Goal: Information Seeking & Learning: Learn about a topic

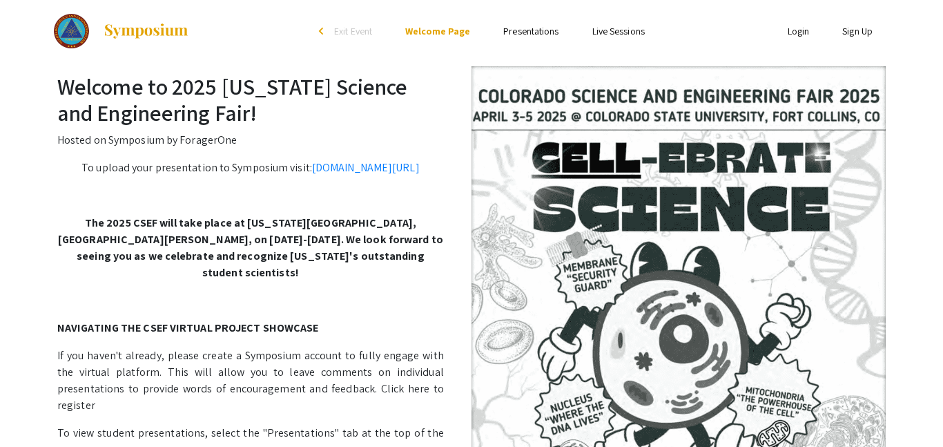
click at [788, 31] on link "Login" at bounding box center [799, 31] width 22 height 12
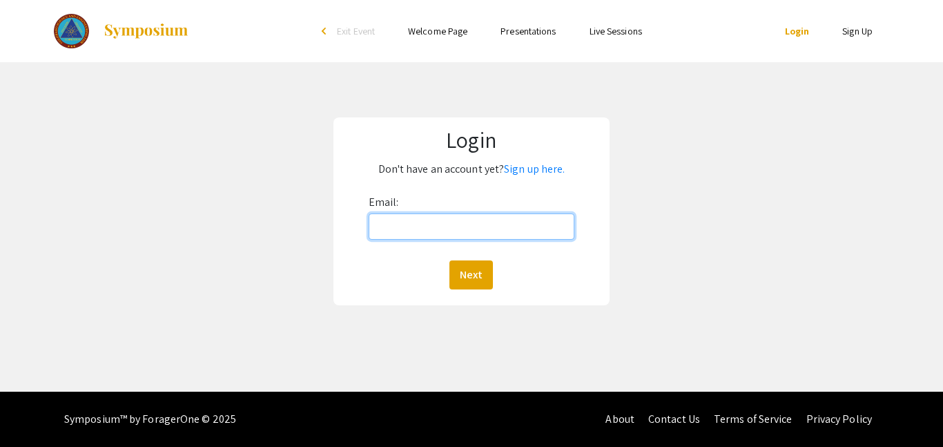
click at [533, 229] on input "Email:" at bounding box center [472, 226] width 206 height 26
type input "[EMAIL_ADDRESS][DOMAIN_NAME]"
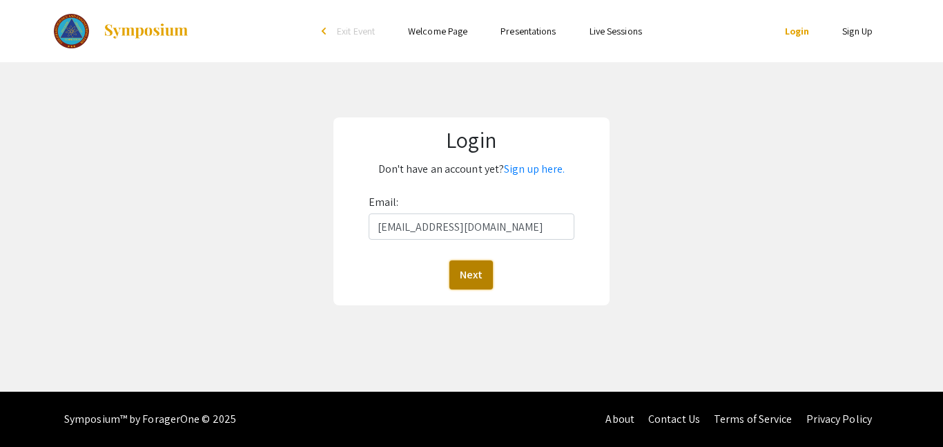
click at [466, 263] on button "Next" at bounding box center [472, 274] width 44 height 29
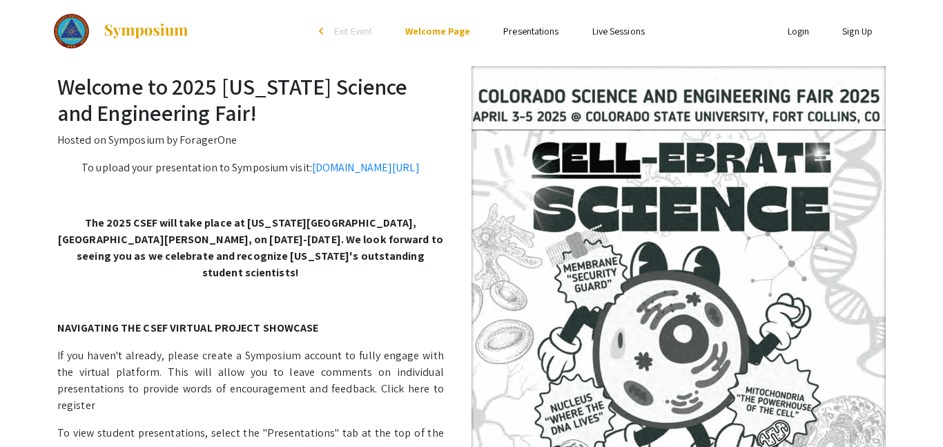
click at [531, 39] on ul "Skip navigation arrow_back_ios Exit Event Welcome Page Presentations Live Sessi…" at bounding box center [472, 31] width 276 height 62
click at [529, 35] on link "Presentations" at bounding box center [530, 31] width 55 height 12
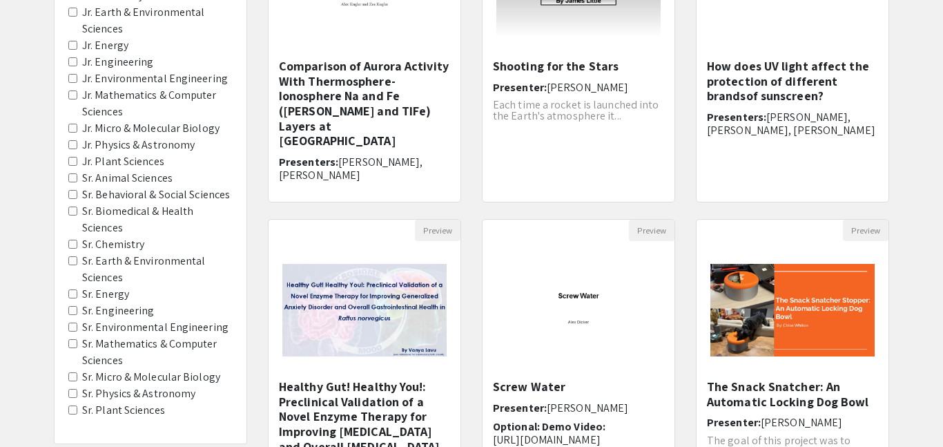
scroll to position [254, 0]
click at [70, 290] on Energy "Sr. Energy" at bounding box center [72, 293] width 9 height 9
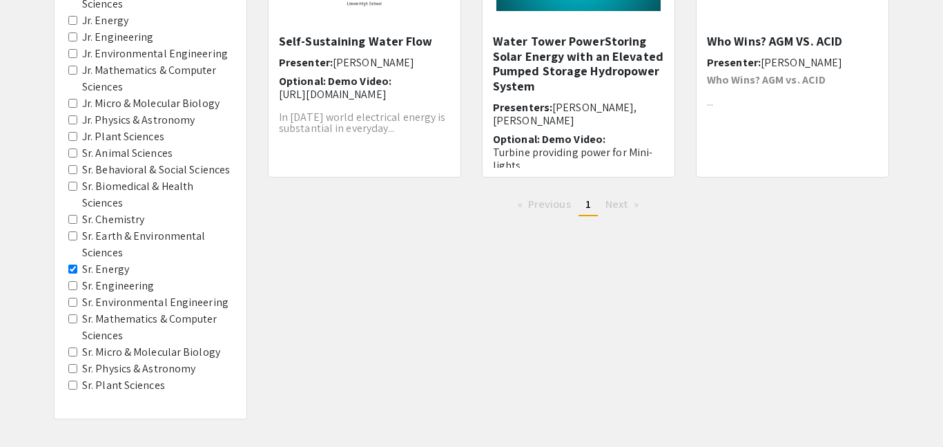
scroll to position [281, 0]
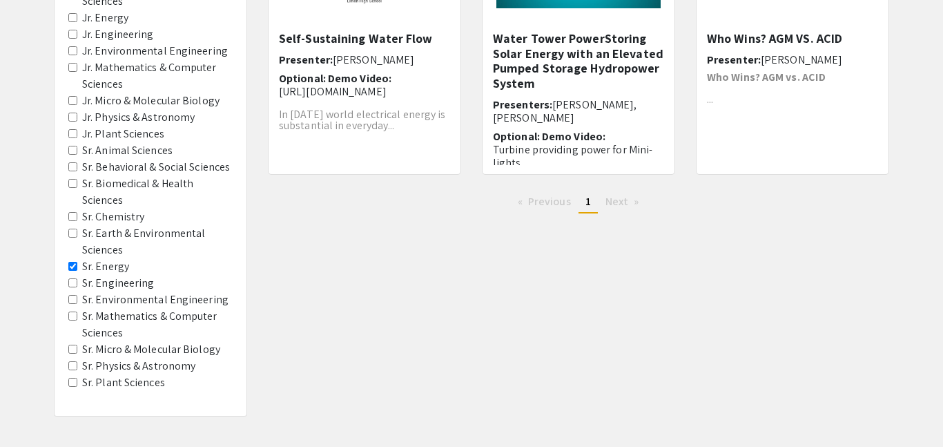
click at [73, 280] on Engineering "Sr. Engineering" at bounding box center [72, 282] width 9 height 9
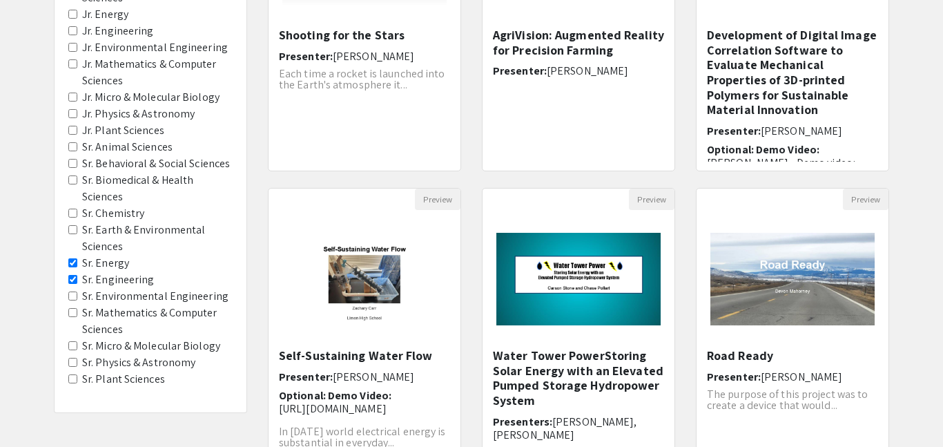
scroll to position [285, 0]
click at [72, 361] on Astronomy "Sr. Physics & Astronomy" at bounding box center [72, 361] width 9 height 9
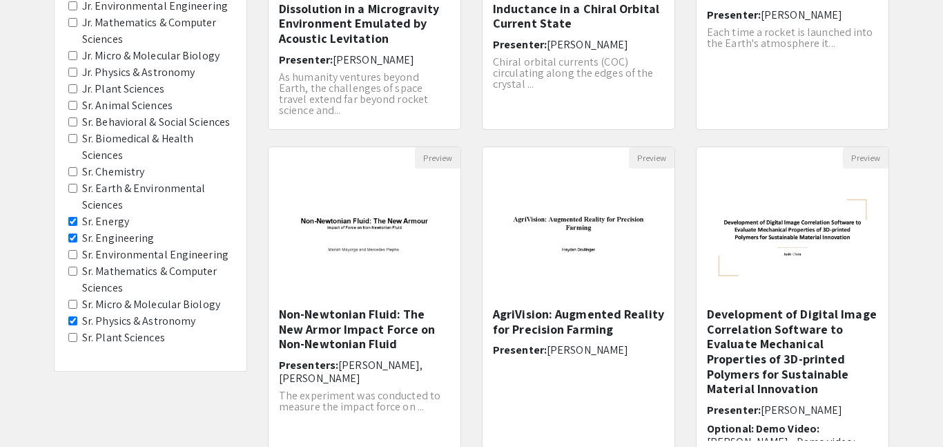
scroll to position [329, 0]
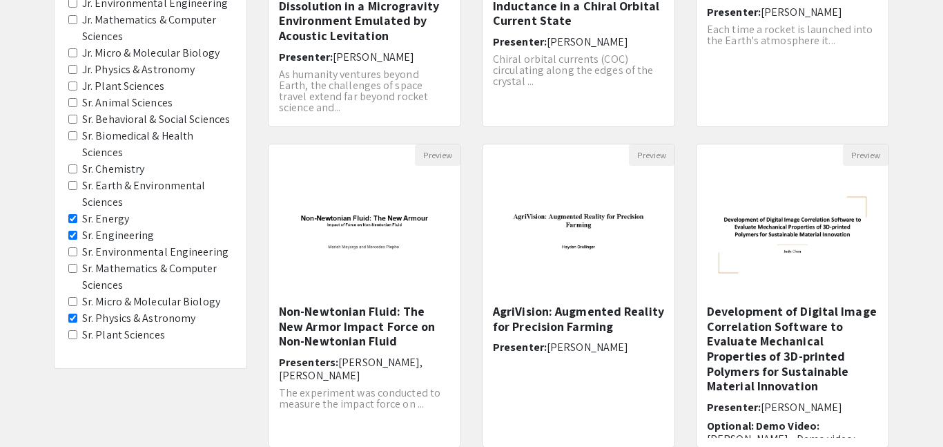
click at [73, 237] on Engineering "Sr. Engineering" at bounding box center [72, 235] width 9 height 9
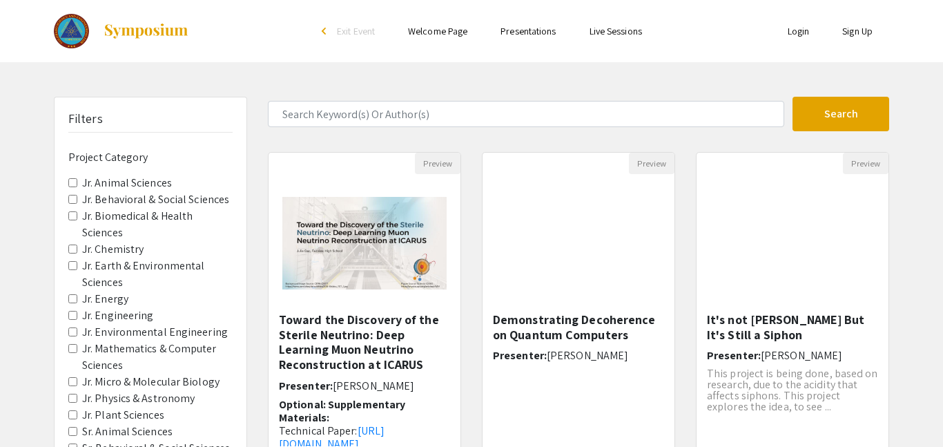
scroll to position [469, 0]
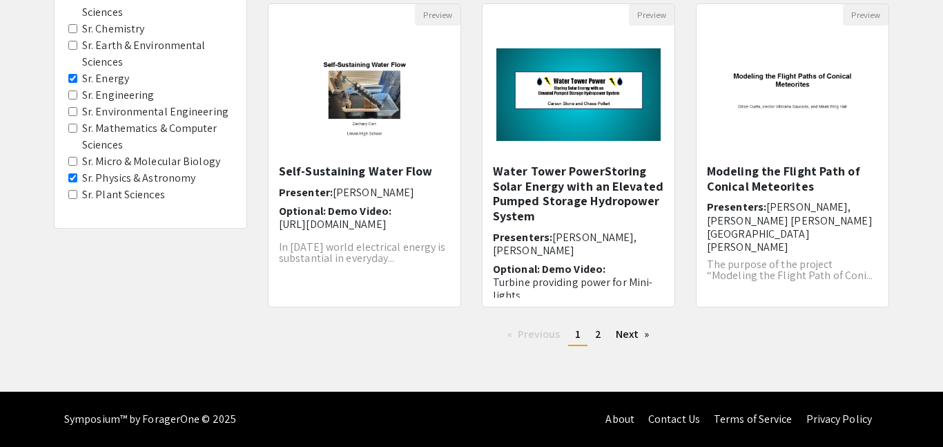
click at [73, 80] on Energy "Sr. Energy" at bounding box center [72, 78] width 9 height 9
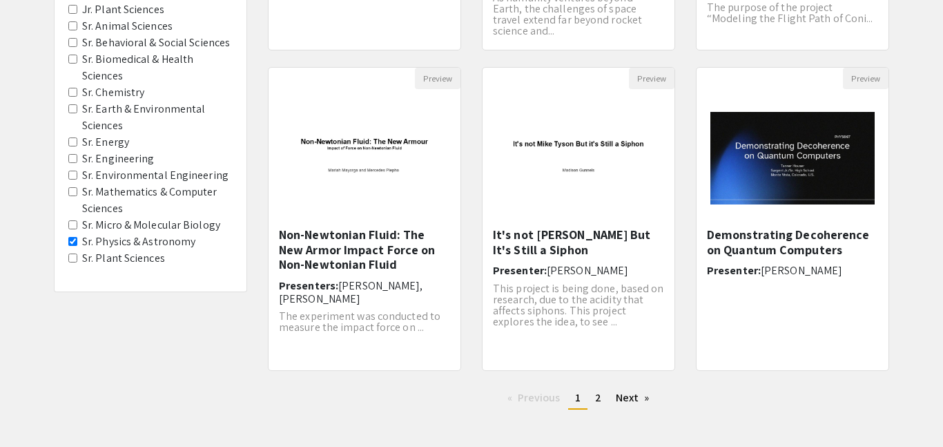
scroll to position [414, 0]
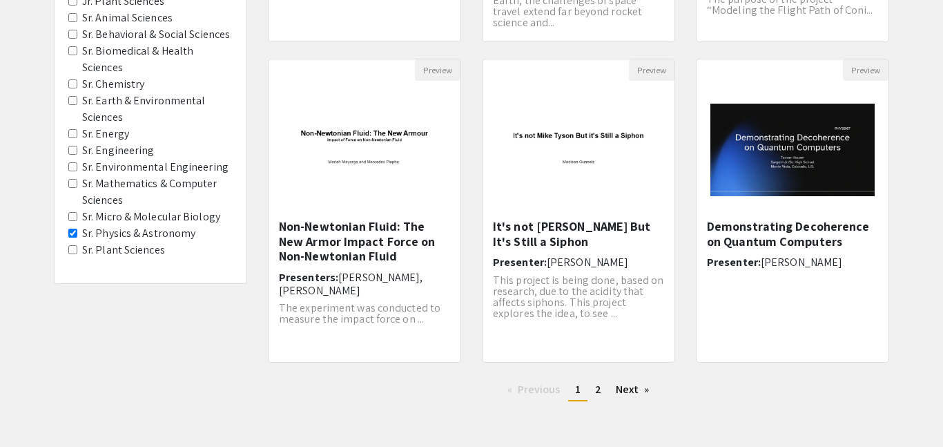
click at [73, 132] on Energy "Sr. Energy" at bounding box center [72, 133] width 9 height 9
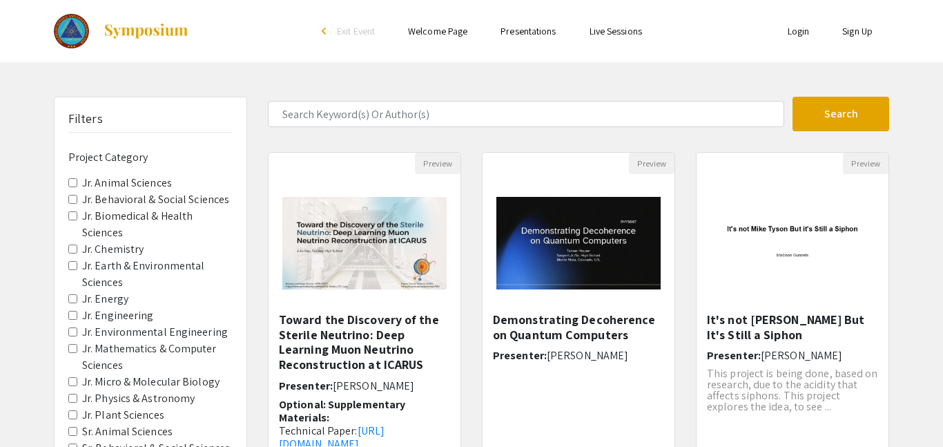
scroll to position [469, 0]
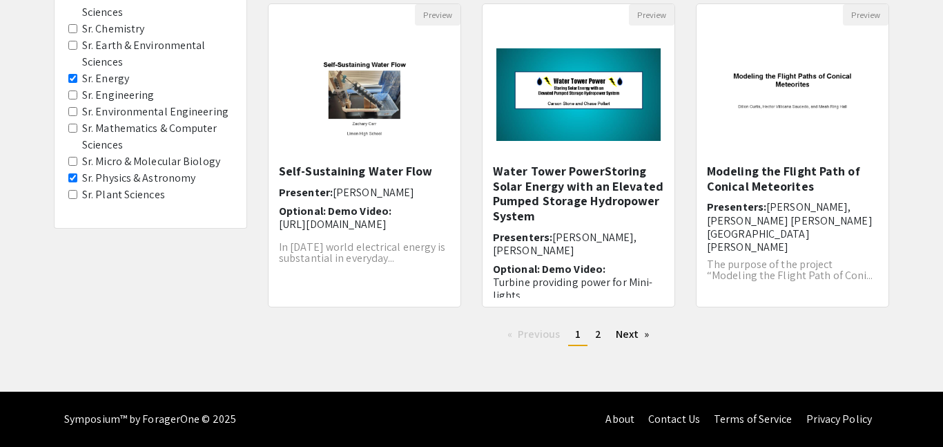
click at [71, 180] on Astronomy "Sr. Physics & Astronomy" at bounding box center [72, 177] width 9 height 9
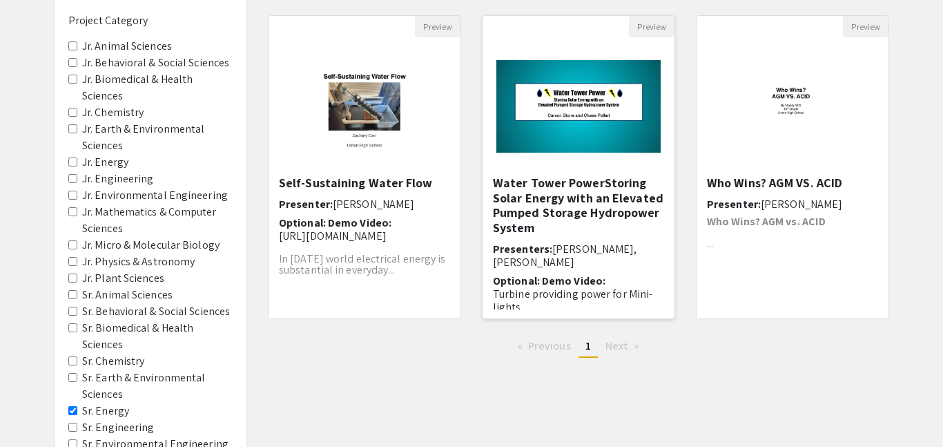
scroll to position [0, 17]
click at [390, 151] on img "Open Presentation <p>Self-Sustaining Water Flow</p>" at bounding box center [365, 106] width 192 height 120
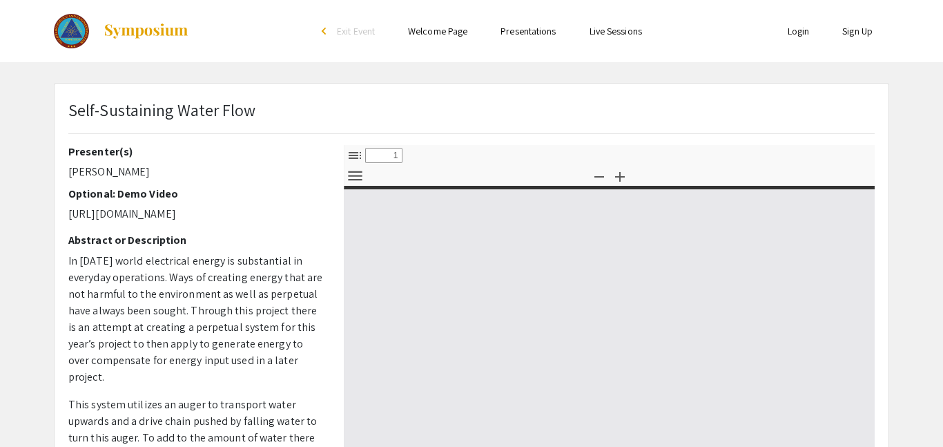
scroll to position [6, 0]
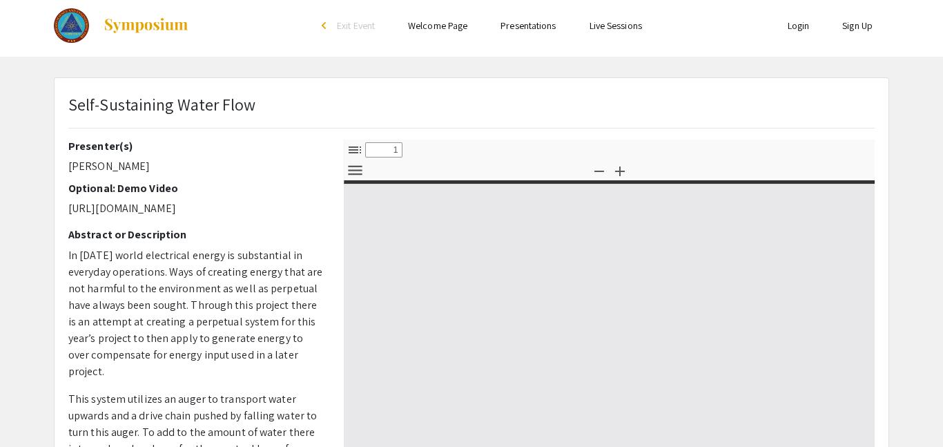
select select "custom"
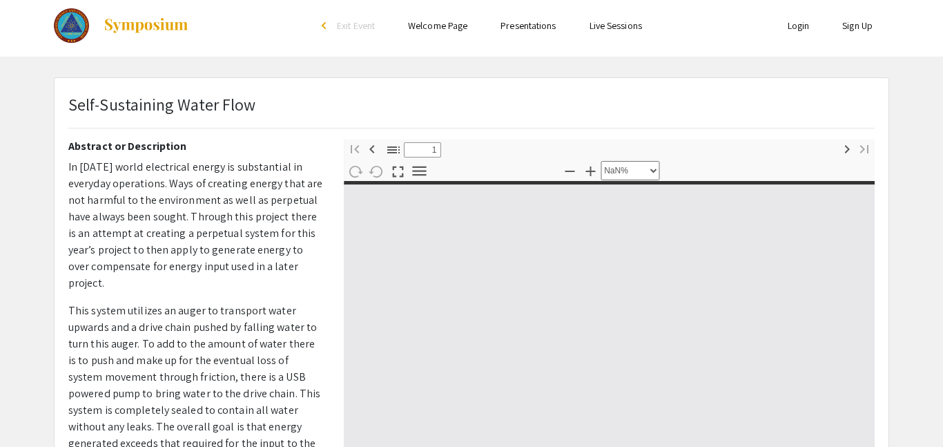
type input "0"
select select "custom"
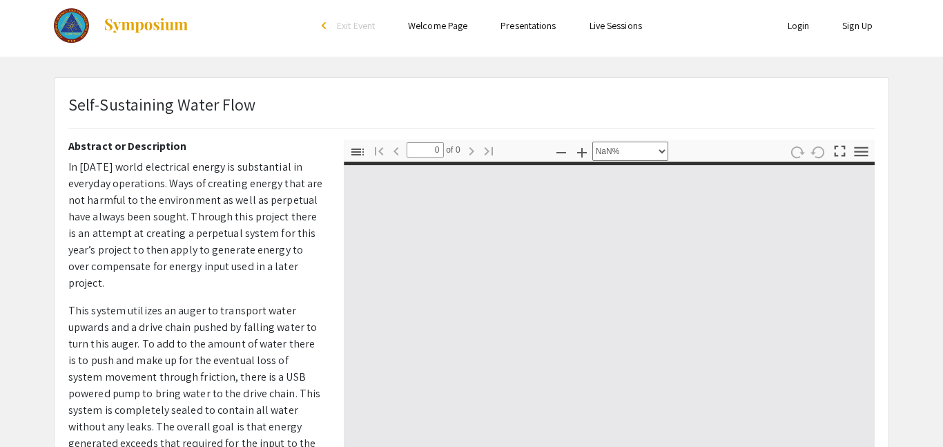
type input "1"
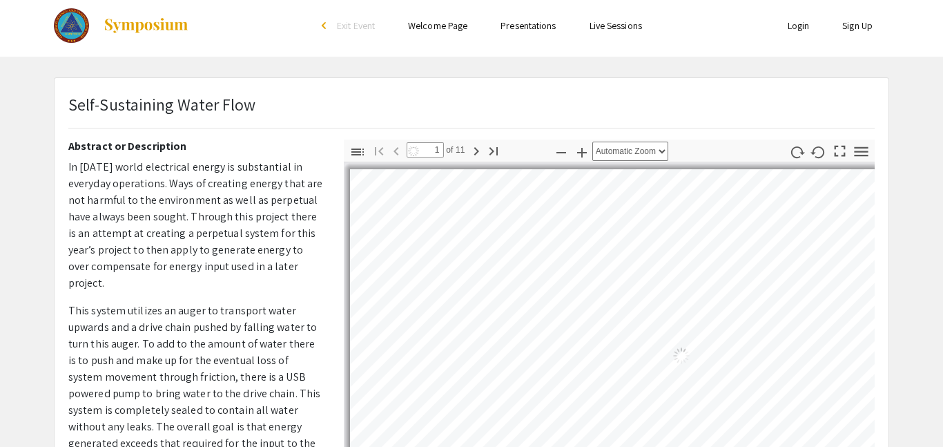
select select "auto"
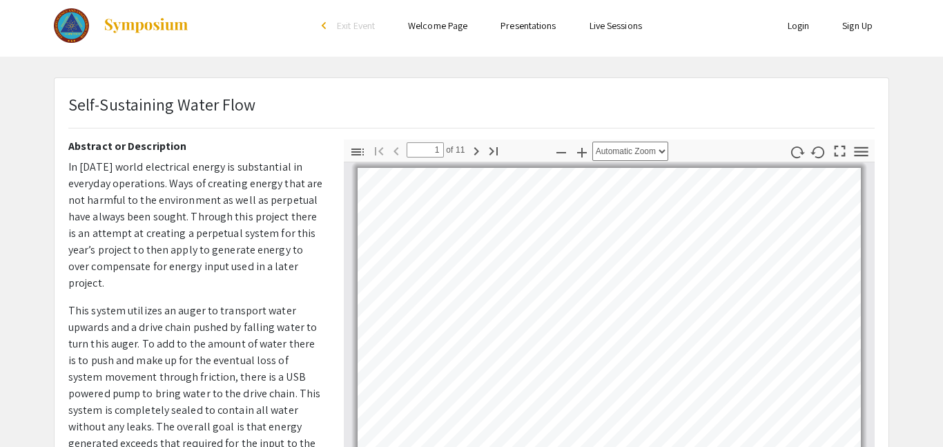
click at [164, 176] on span "In [DATE] world electrical energy is substantial in everyday operations. Ways o…" at bounding box center [195, 225] width 254 height 131
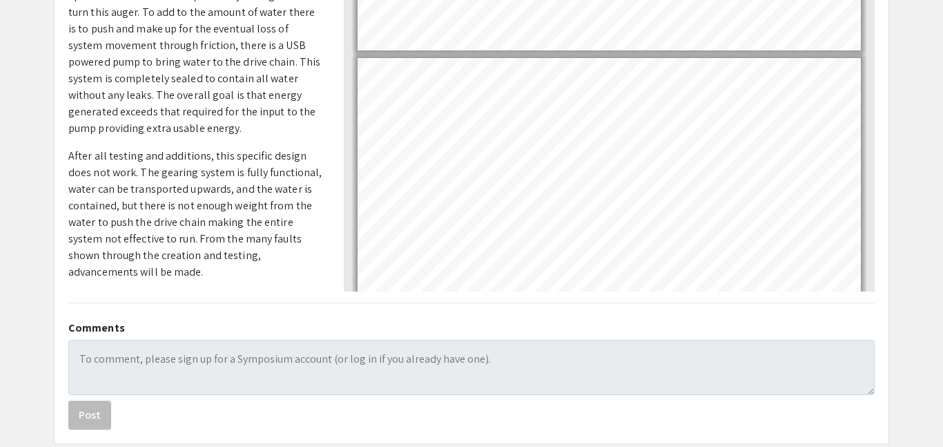
scroll to position [71, 0]
type input "2"
select select "custom"
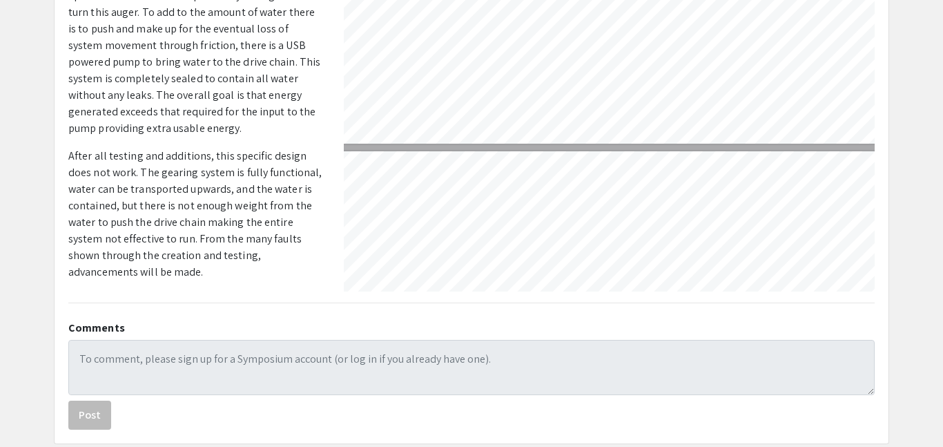
scroll to position [385, 12]
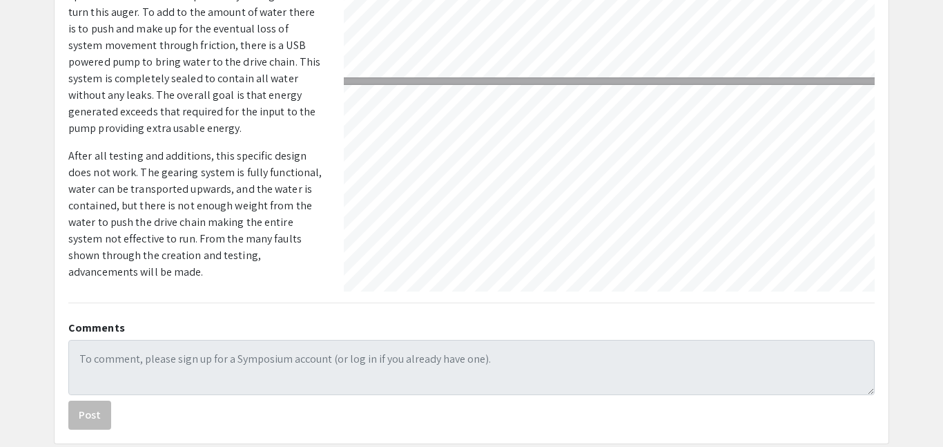
type input "3"
select select "custom"
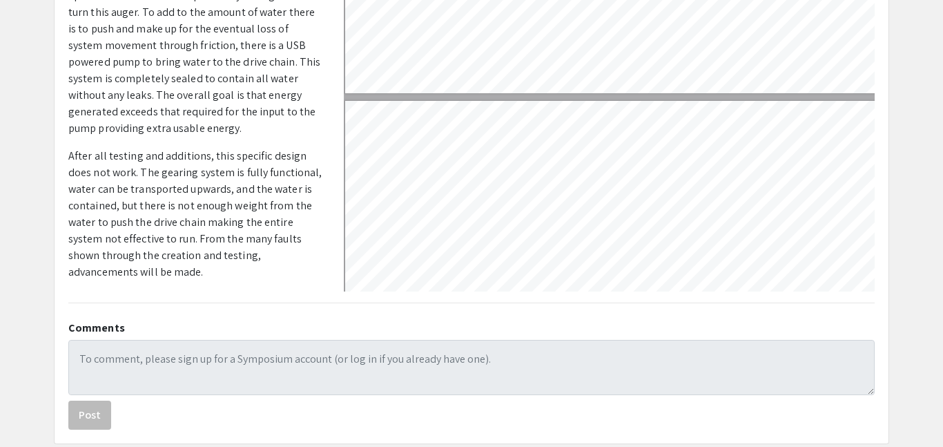
scroll to position [767, 3]
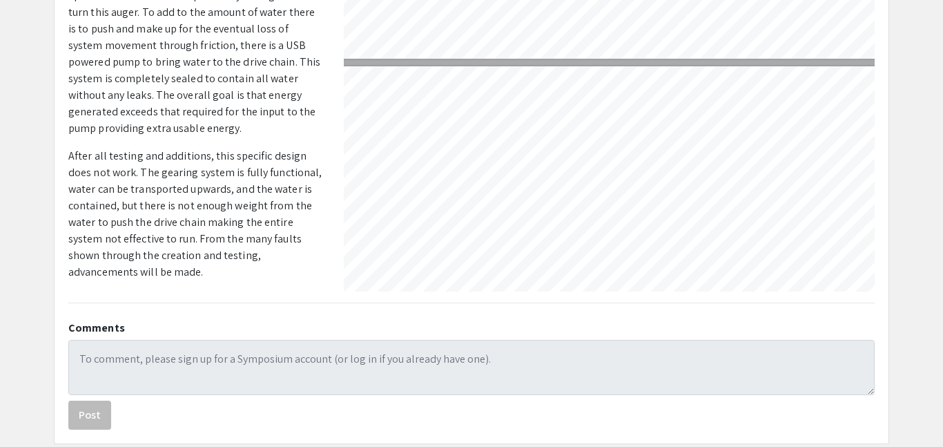
type input "4"
select select "custom"
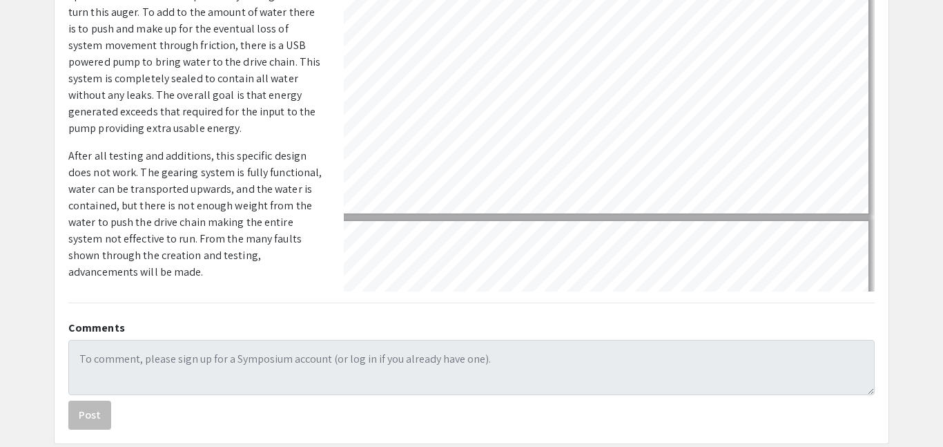
scroll to position [990, 78]
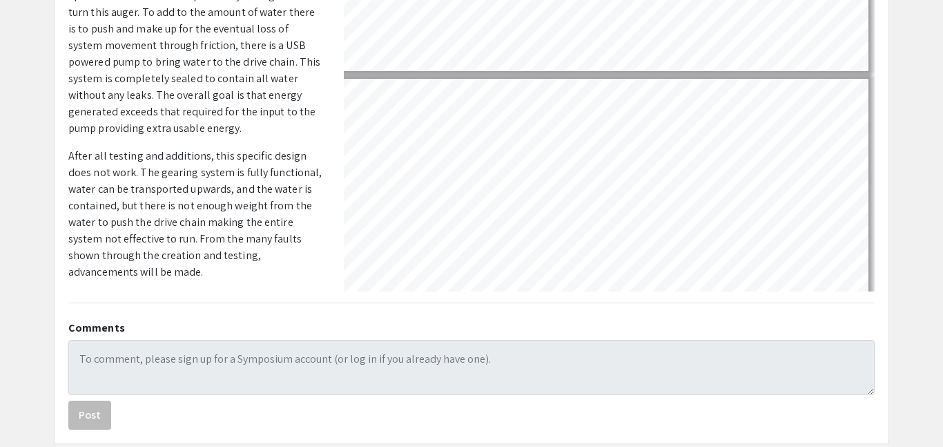
type input "5"
select select "custom"
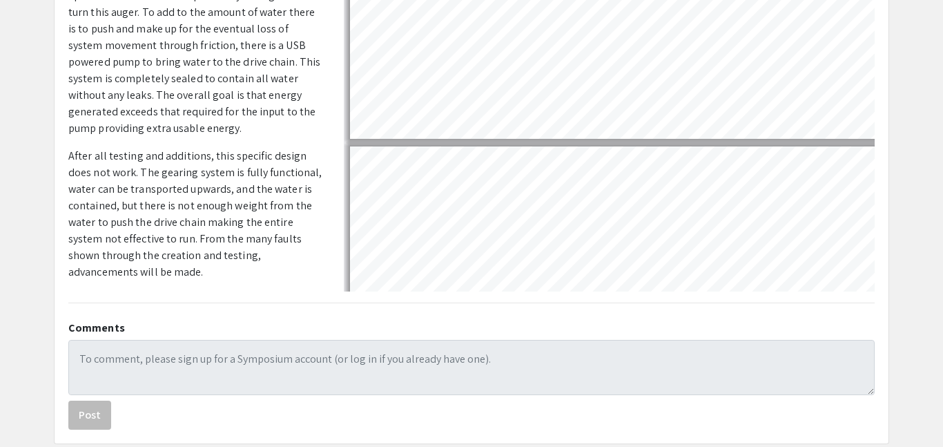
scroll to position [1412, 0]
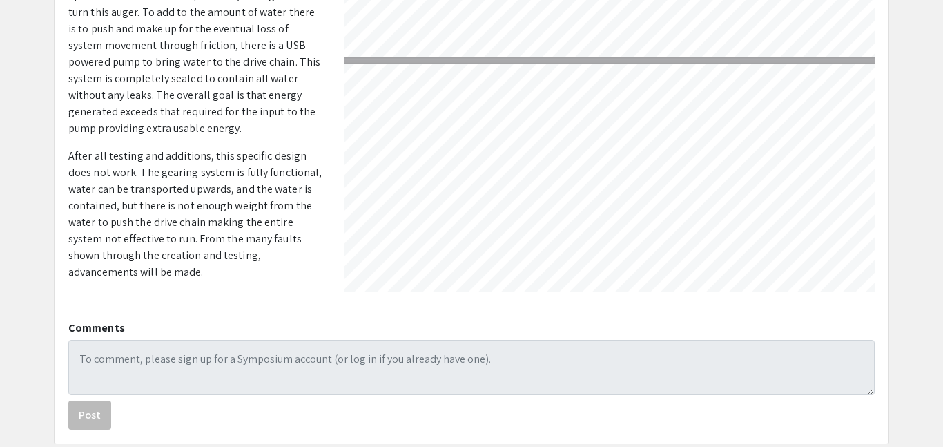
type input "6"
select select "custom"
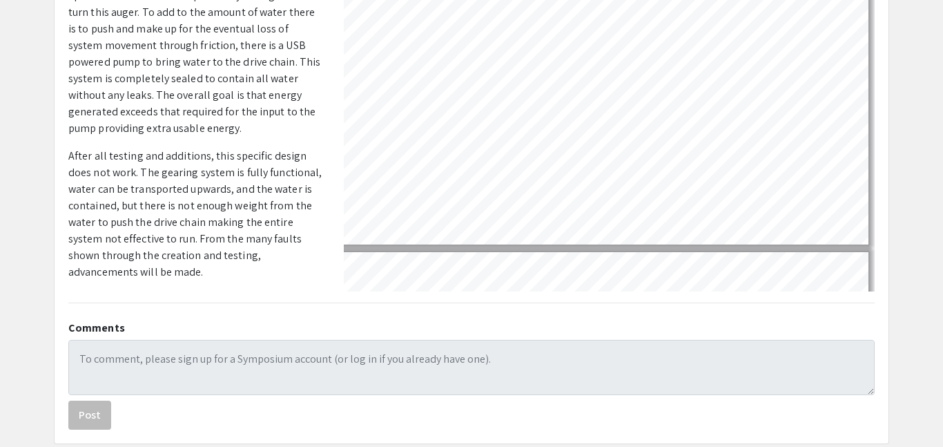
scroll to position [1825, 78]
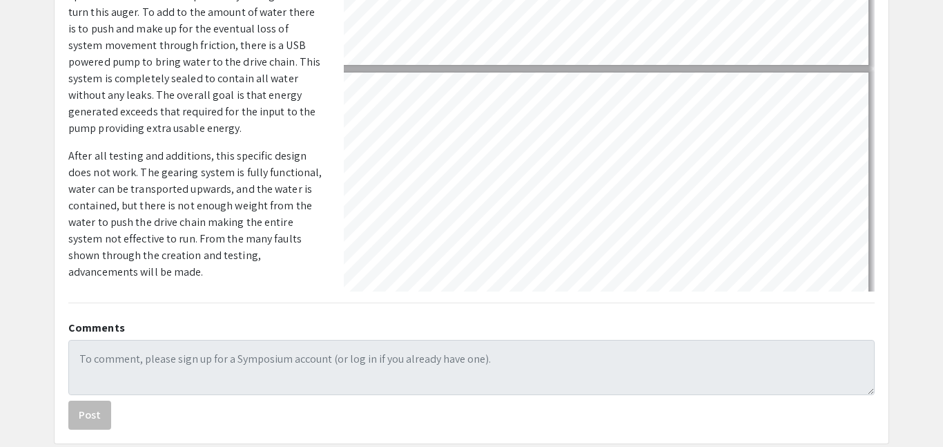
type input "7"
select select "custom"
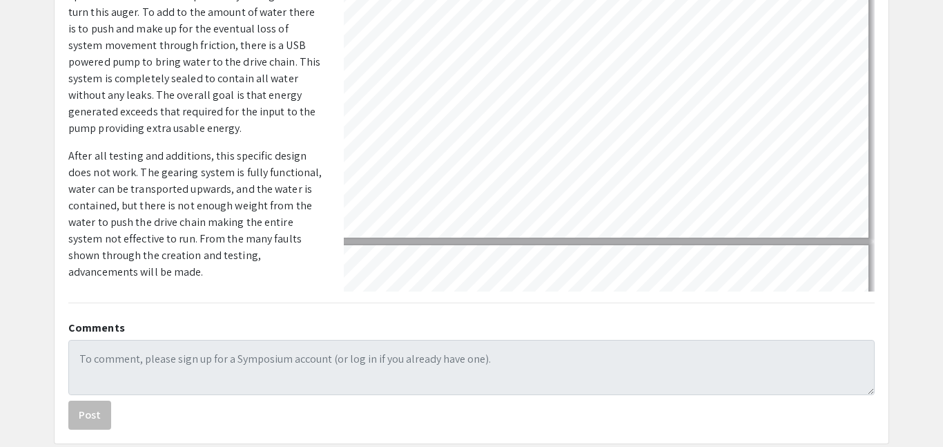
scroll to position [1996, 78]
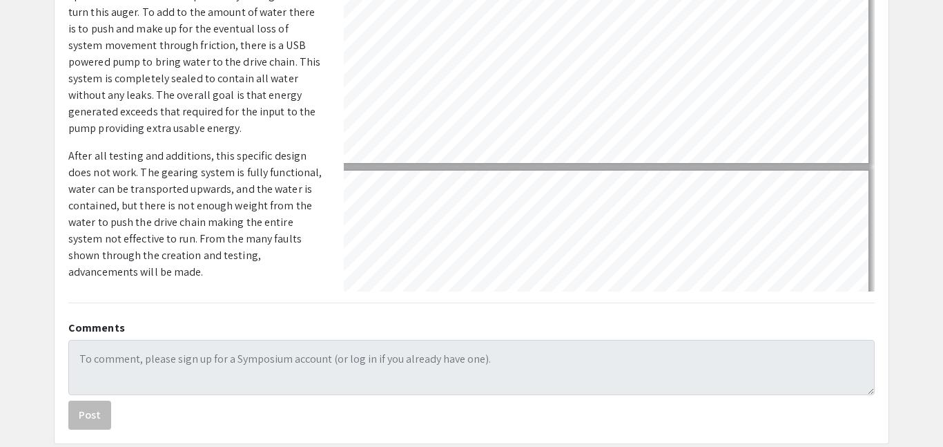
type input "8"
select select "custom"
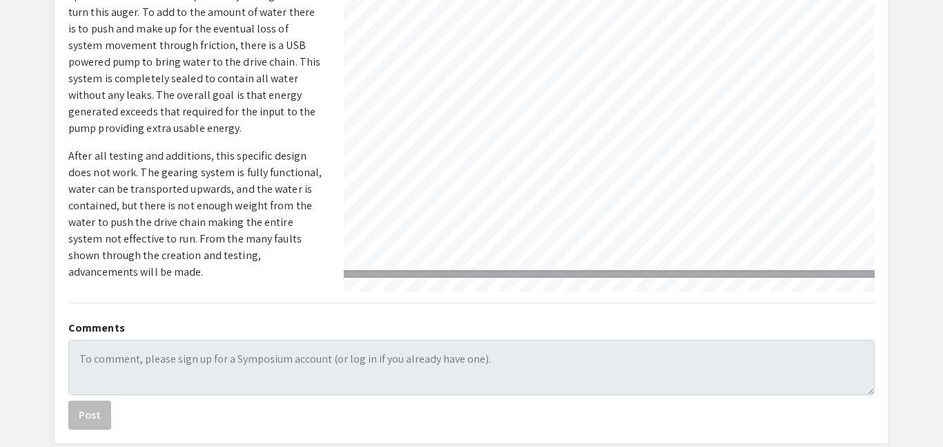
scroll to position [2307, 23]
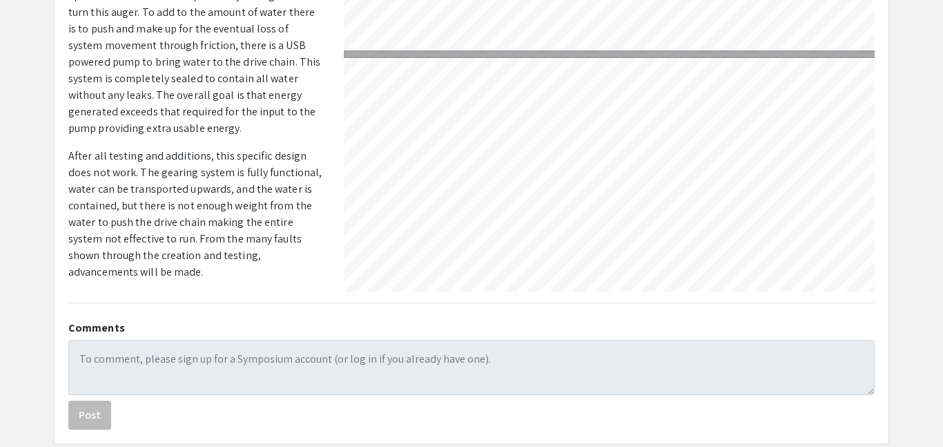
type input "7"
select select "custom"
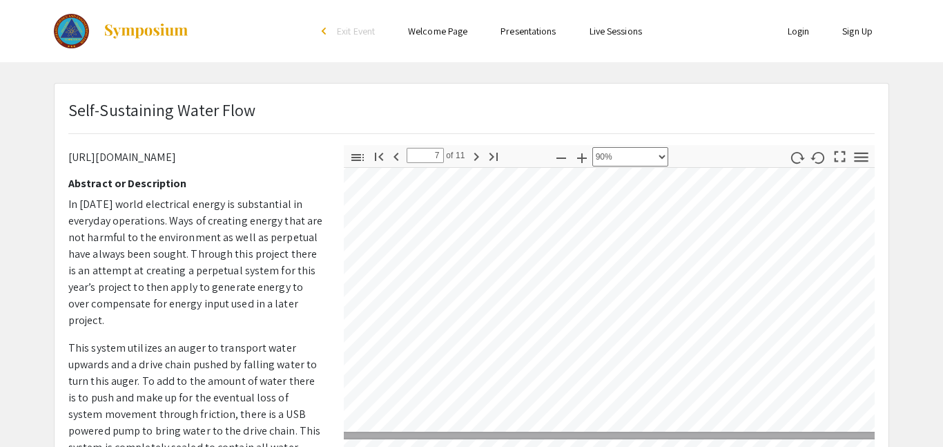
scroll to position [68, 0]
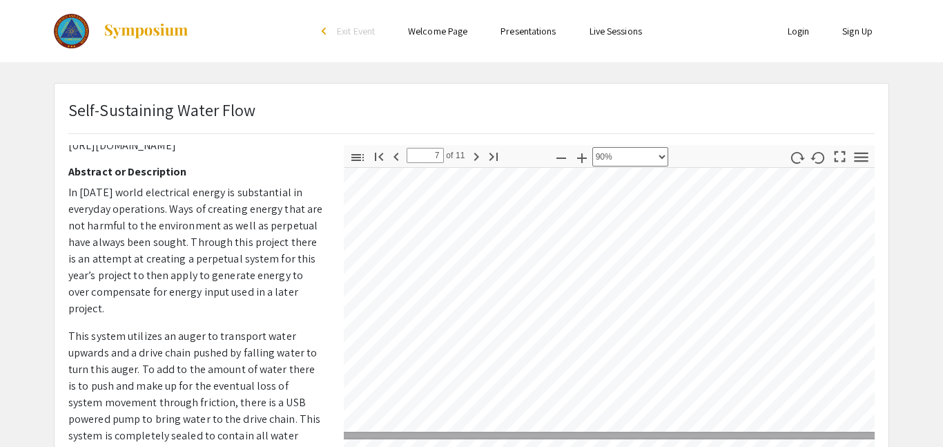
type input "8"
select select "custom"
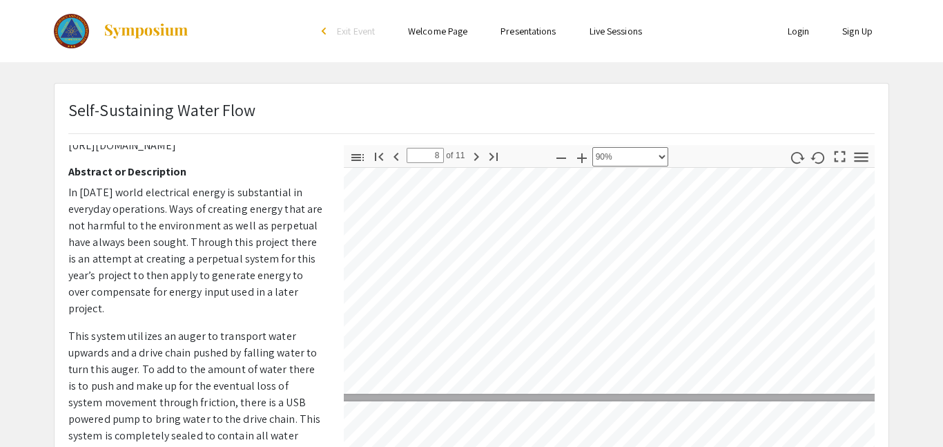
type input "7"
select select "custom"
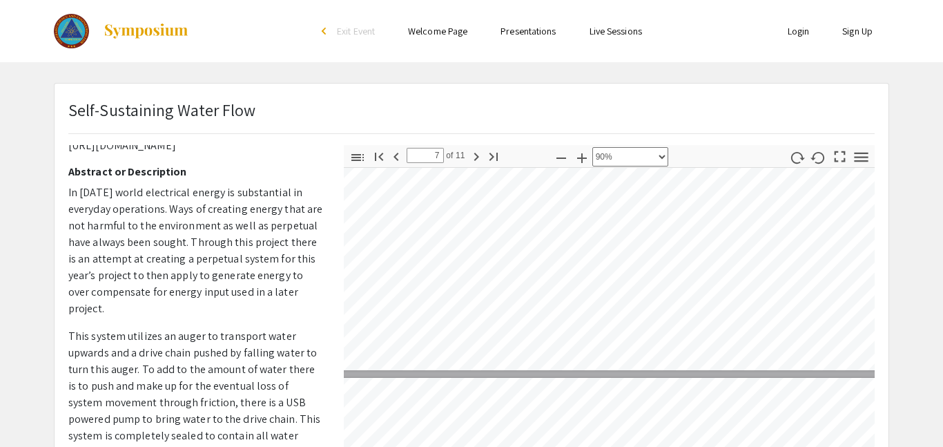
type input "6"
select select "custom"
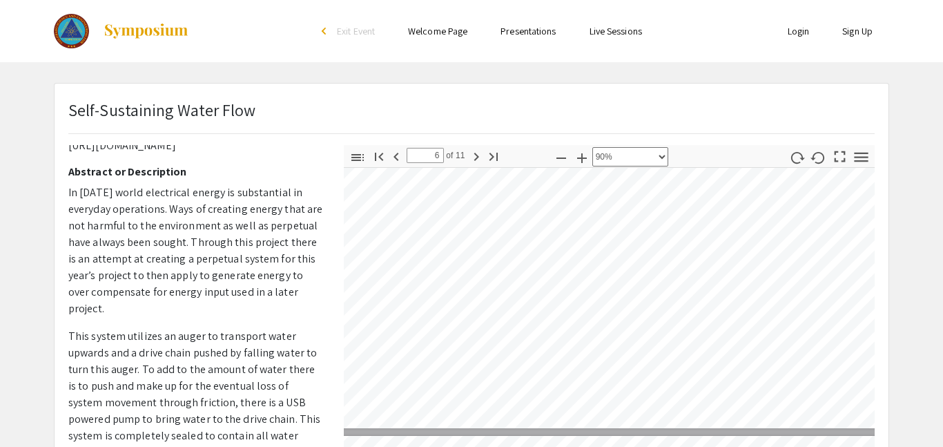
scroll to position [1799, 70]
type input "7"
select select "custom"
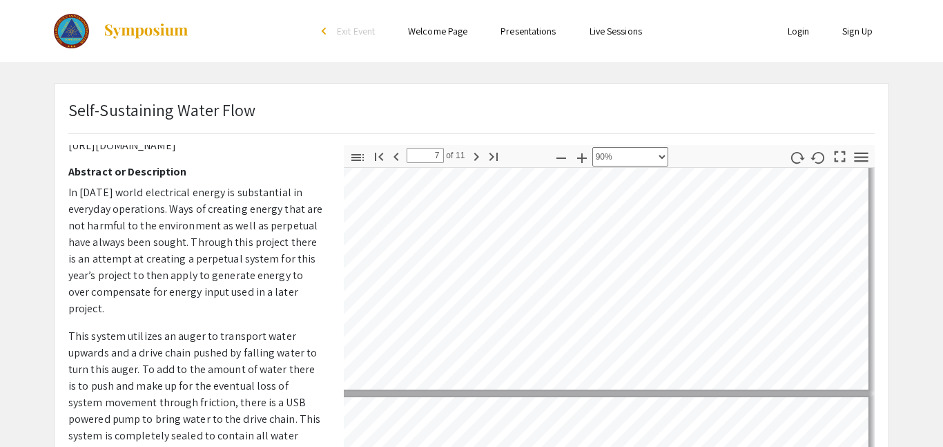
scroll to position [1840, 25]
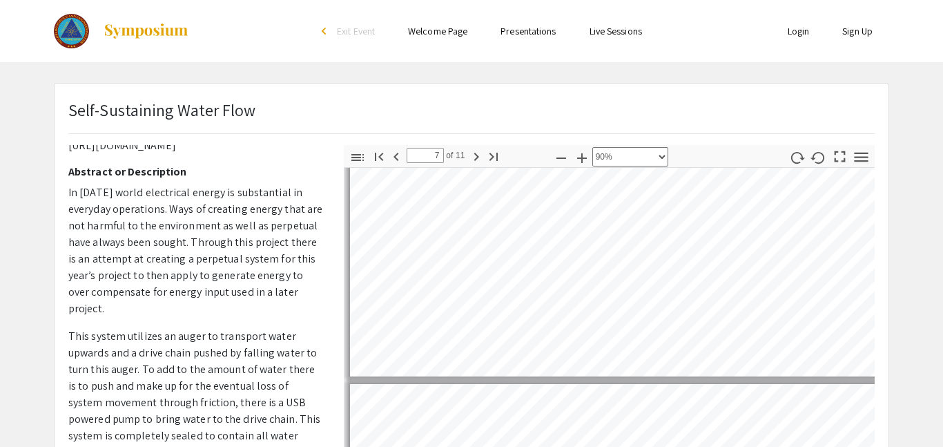
type input "6"
select select "custom"
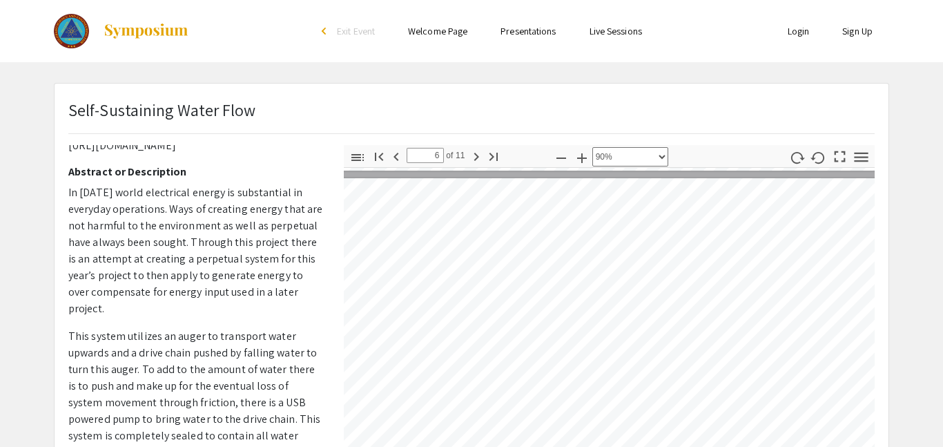
scroll to position [1712, 8]
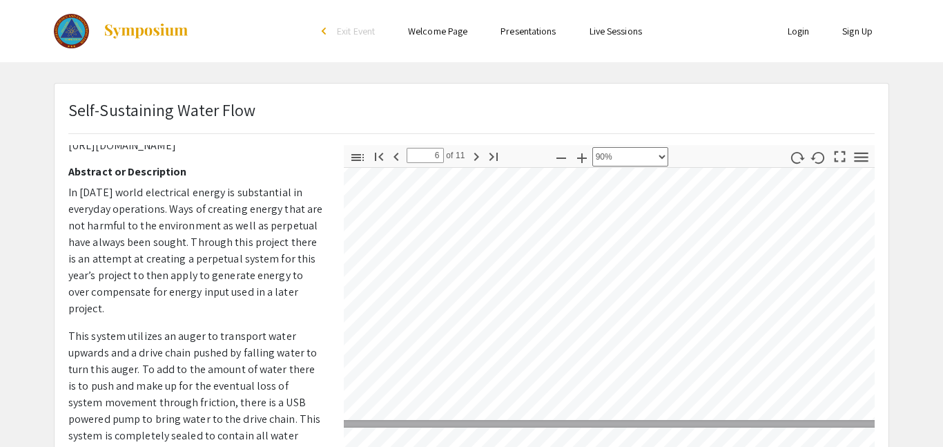
type input "7"
select select "custom"
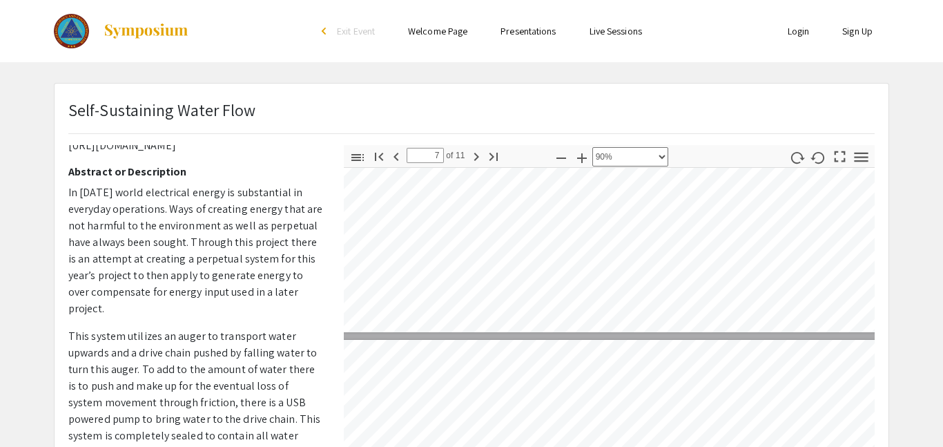
type input "8"
select select "custom"
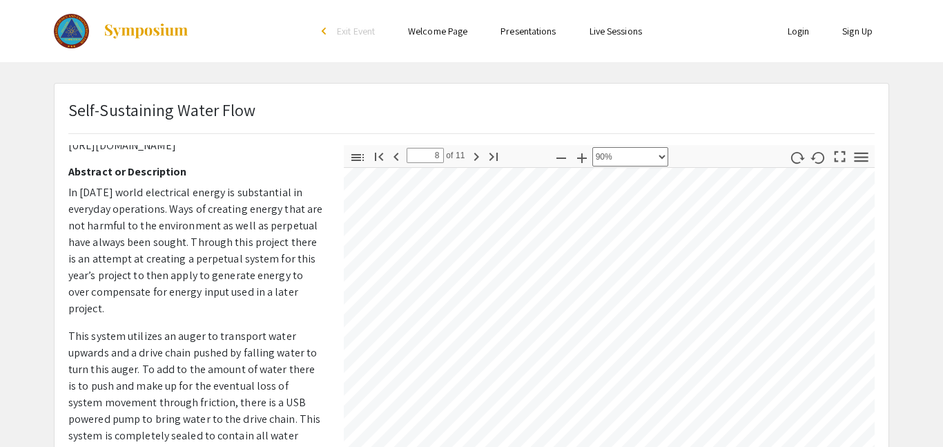
scroll to position [2466, 55]
